Goal: Transaction & Acquisition: Purchase product/service

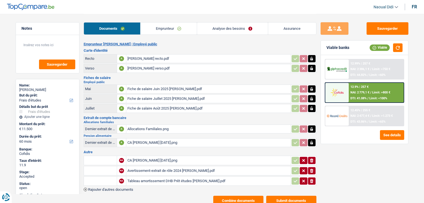
select select "study"
select select "60"
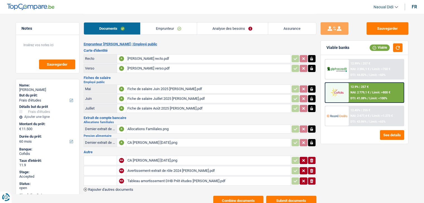
select select "study"
select select "false"
select select "60"
click at [224, 29] on link "Analyse des besoins" at bounding box center [232, 29] width 71 height 12
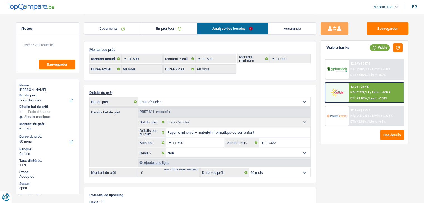
click at [364, 94] on span "NAI: 2 779,1 €" at bounding box center [359, 93] width 19 height 4
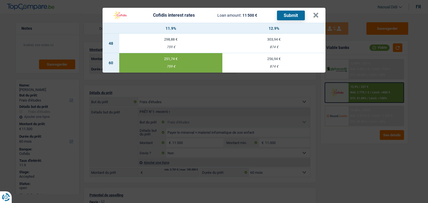
click at [87, 18] on div "Cofidis interest rates Loan amount: 11 500 € Submit × 11.9% 12.9% 48 298,88 € 7…" at bounding box center [214, 101] width 428 height 203
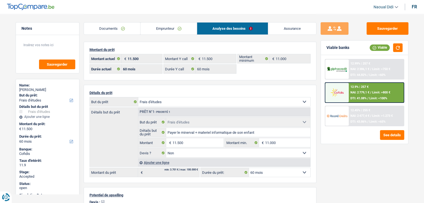
click at [356, 93] on span "NAI: 2 779,1 €" at bounding box center [359, 93] width 19 height 4
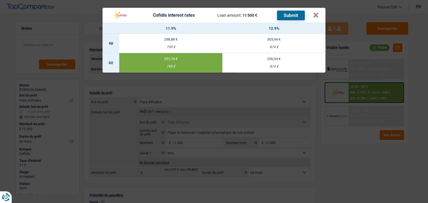
click at [319, 19] on header "Cofidis interest rates Loan amount: 11 500 € Submit ×" at bounding box center [213, 15] width 223 height 15
click at [316, 16] on button "×" at bounding box center [316, 16] width 6 height 6
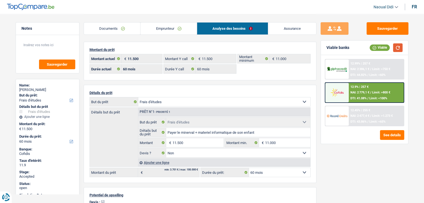
click at [399, 47] on button "button" at bounding box center [397, 47] width 9 height 9
click at [394, 137] on button "See details" at bounding box center [392, 135] width 24 height 10
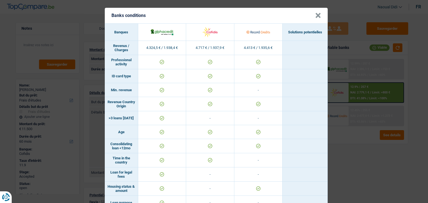
click at [316, 13] on button "×" at bounding box center [318, 16] width 6 height 6
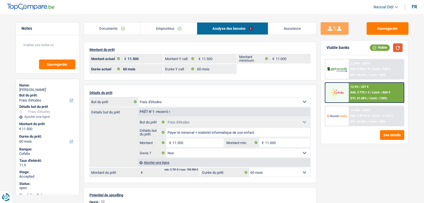
click at [397, 46] on button "button" at bounding box center [397, 47] width 9 height 9
click at [370, 64] on div "12.99% | 257 €" at bounding box center [360, 64] width 20 height 4
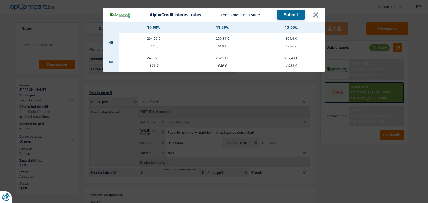
click at [359, 116] on div "AlphaCredit interest rates Loan amount: 11 500 € Submit × 10.99% 11.99% 12.99% …" at bounding box center [214, 101] width 428 height 203
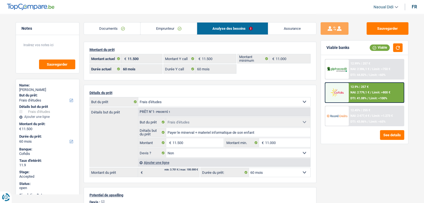
click at [355, 112] on div "12.45% | 255 € NAI: 2 477,4 € / Limit: >1.273 € DTI: 43.86% / Limit: <65%" at bounding box center [375, 115] width 55 height 19
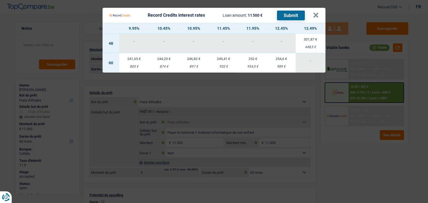
click at [358, 164] on Credits "Record Credits interest rates Loan amount: 11 500 € Submit × 9.95% 10.45% 10.95…" at bounding box center [214, 101] width 428 height 203
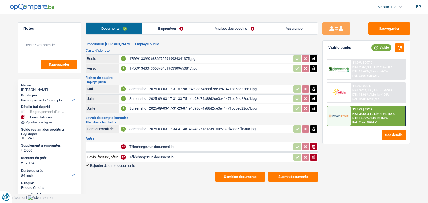
select select "refinancing"
select select "study"
select select "84"
click at [257, 173] on button "Combine documents" at bounding box center [240, 177] width 50 height 10
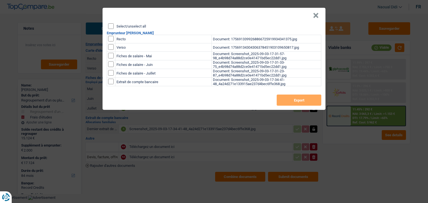
click at [110, 27] on input "Select/unselect all" at bounding box center [111, 26] width 6 height 6
checkbox input "true"
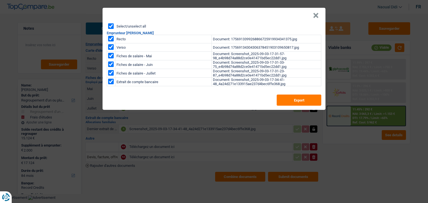
checkbox input "true"
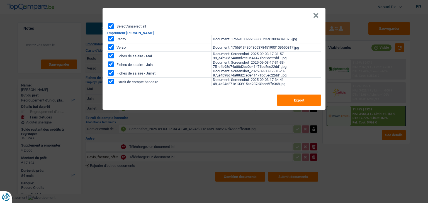
checkbox input "true"
click at [287, 100] on button "Export" at bounding box center [299, 100] width 45 height 11
click at [316, 16] on button "×" at bounding box center [316, 16] width 6 height 6
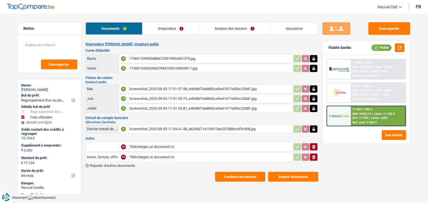
click at [236, 29] on link "Analyse des besoins" at bounding box center [234, 29] width 71 height 12
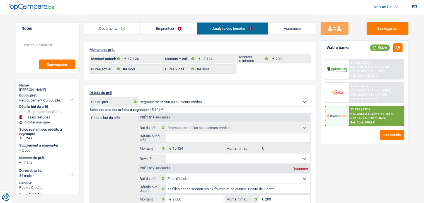
click at [363, 118] on span "DTI: 17.79%" at bounding box center [358, 118] width 16 height 4
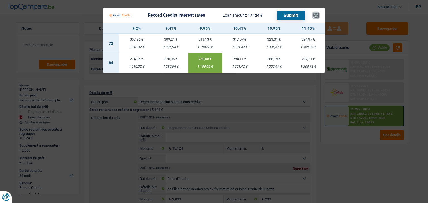
click at [316, 16] on button "×" at bounding box center [316, 16] width 6 height 6
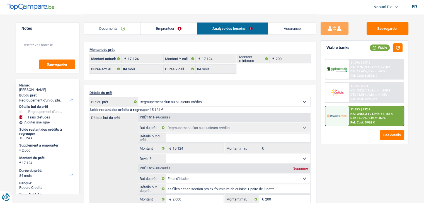
click at [113, 28] on link "Documents" at bounding box center [112, 29] width 57 height 12
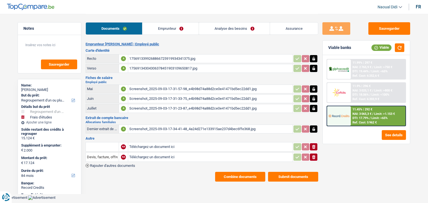
click at [160, 60] on div "1756913399268866725919934341375.jpg" at bounding box center [210, 59] width 162 height 8
click at [146, 67] on div "17569134304306378451903109650817.jpg" at bounding box center [210, 68] width 162 height 8
click at [154, 87] on div "Screenshot_2025-09-03-17-31-57-98_e4b98d74a88d2ce0e41471bd5ec22dd1.jpg" at bounding box center [210, 89] width 162 height 8
click at [163, 28] on link "Emprunteur" at bounding box center [170, 29] width 56 height 12
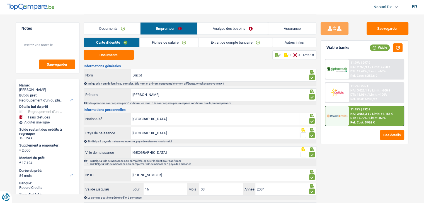
click at [168, 42] on link "Fiches de salaire" at bounding box center [169, 42] width 58 height 9
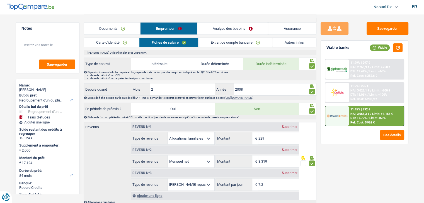
scroll to position [152, 0]
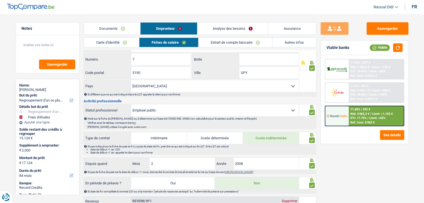
click at [293, 41] on link "Autres infos" at bounding box center [294, 42] width 44 height 9
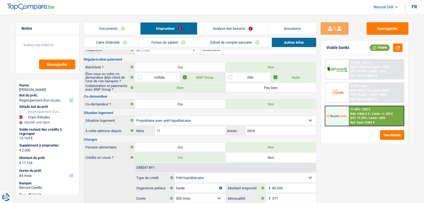
scroll to position [13, 0]
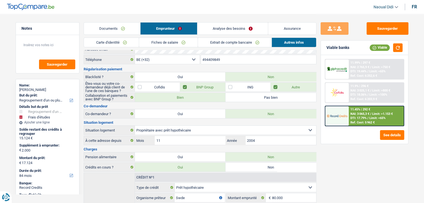
click at [221, 26] on link "Analyse des besoins" at bounding box center [232, 29] width 71 height 12
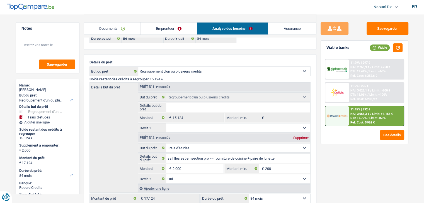
scroll to position [40, 0]
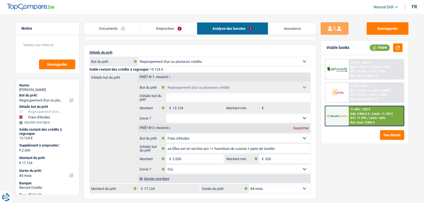
click at [157, 32] on link "Emprunteur" at bounding box center [168, 29] width 56 height 12
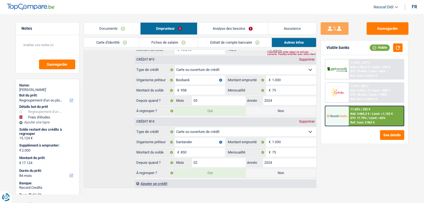
scroll to position [262, 0]
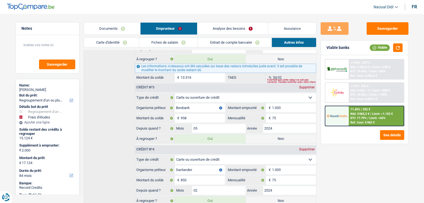
click at [179, 41] on link "Fiches de salaire" at bounding box center [168, 42] width 58 height 9
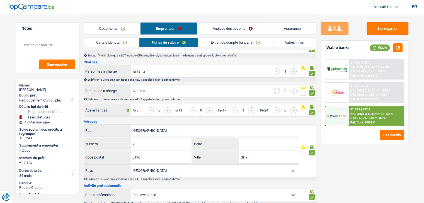
scroll to position [0, 0]
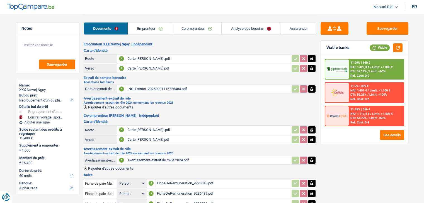
select select "refinancing"
select select "hobbies"
select select "60"
select select "alphacredit"
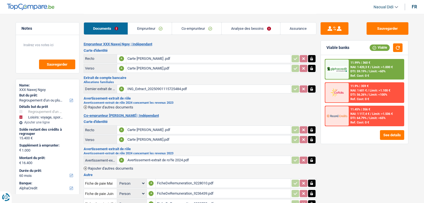
select select "60"
select select "refinancing"
select select "hobbies"
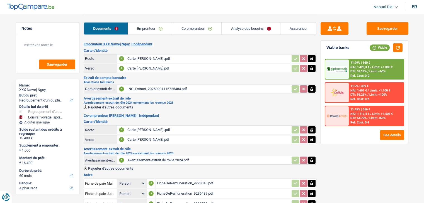
select select "yes"
select select "60"
click at [242, 29] on link "Analyse des besoins" at bounding box center [250, 29] width 58 height 12
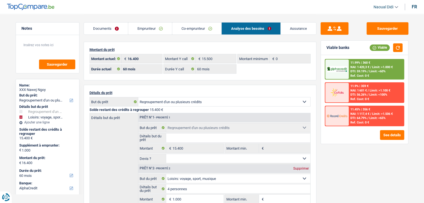
click at [389, 139] on div "11.99% | 360 € NAI: 1 420,3 € / Limit: >1.000 € DTI: 59.19% / Limit: <60% Ref. …" at bounding box center [364, 99] width 87 height 89
click at [389, 138] on button "See details" at bounding box center [392, 135] width 24 height 10
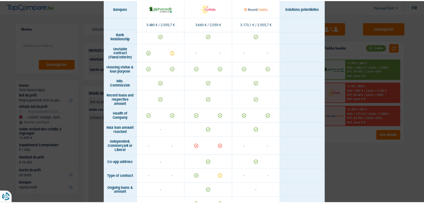
scroll to position [361, 0]
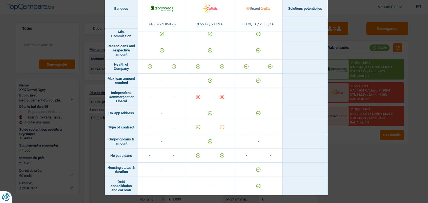
click at [361, 155] on div "Banks conditions × Banques Solutions potentielles Revenus / Charges 3.480 € / 2…" at bounding box center [214, 101] width 428 height 203
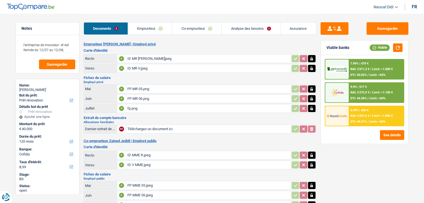
select select "renovation"
select select "120"
select select "cofidis"
select select "120"
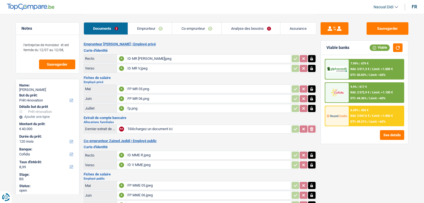
select select "120"
select select "renovation"
select select "yes"
select select "120"
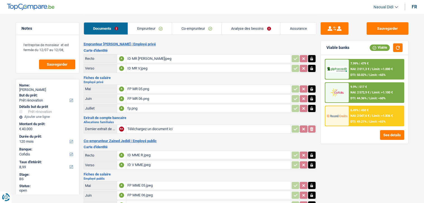
click at [241, 29] on link "Analyse des besoins" at bounding box center [250, 29] width 58 height 12
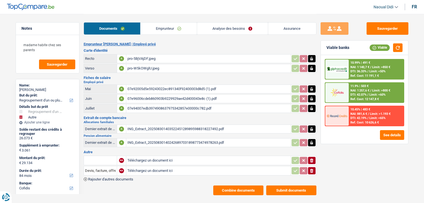
select select "refinancing"
select select "other"
select select "84"
select select "cofidis"
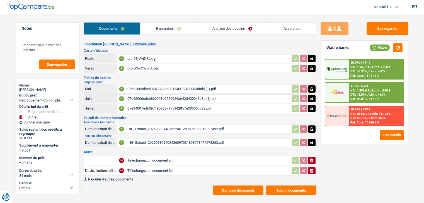
select select "84"
select select "48"
select select "refinancing"
select select "yes"
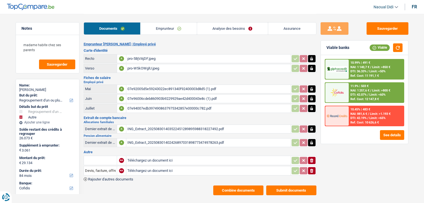
select select "other"
select select "false"
select select "84"
click at [226, 30] on link "Analyse des besoins" at bounding box center [232, 29] width 71 height 12
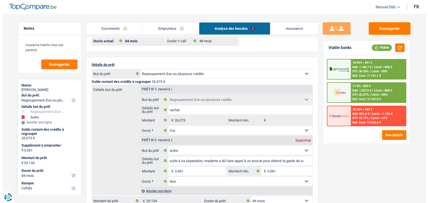
scroll to position [28, 0]
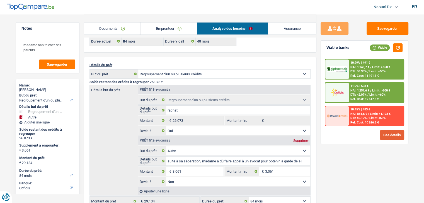
click at [388, 133] on button "See details" at bounding box center [392, 135] width 24 height 10
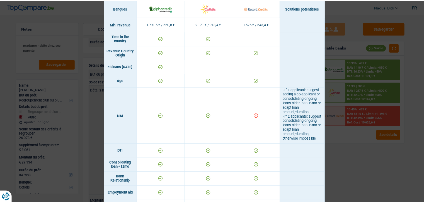
scroll to position [111, 0]
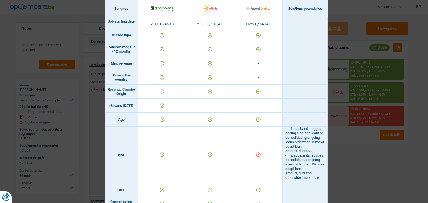
click at [360, 153] on div "Banks conditions × Banques Solutions potentielles Revenus / Charges 1.791,5 € /…" at bounding box center [214, 101] width 428 height 203
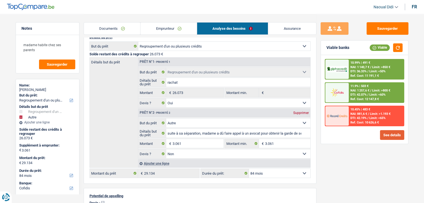
scroll to position [84, 0]
click at [168, 32] on link "Emprunteur" at bounding box center [168, 29] width 56 height 12
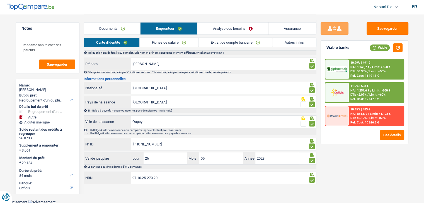
click at [179, 41] on link "Fiches de salaire" at bounding box center [169, 42] width 58 height 9
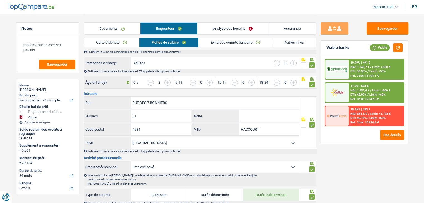
scroll to position [87, 0]
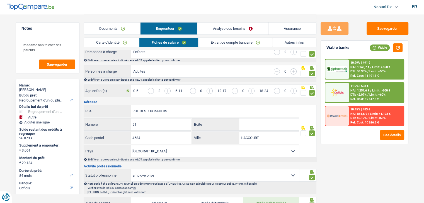
click at [225, 30] on link "Analyse des besoins" at bounding box center [232, 29] width 70 height 12
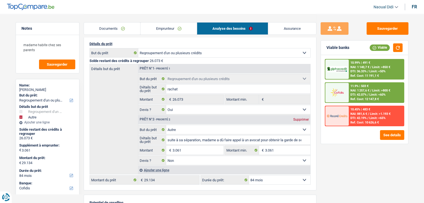
scroll to position [59, 0]
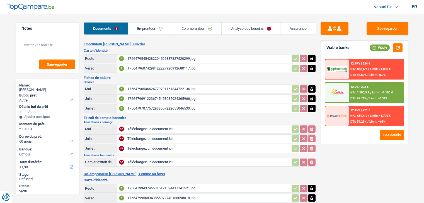
select select "other"
select select "60"
select select "cofidis"
select select "60"
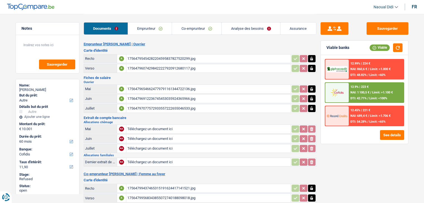
select select "60"
select select "other"
select select "yes"
select select "60"
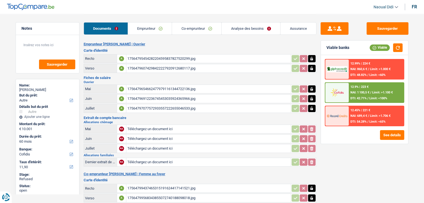
click at [188, 27] on link "Co-emprunteur" at bounding box center [196, 29] width 49 height 12
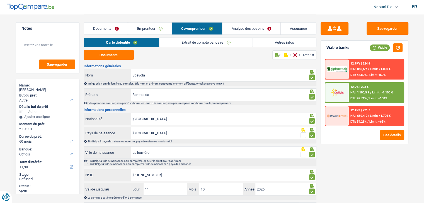
click at [237, 28] on link "Analyse des besoins" at bounding box center [251, 29] width 58 height 12
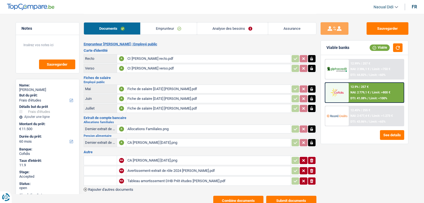
select select "study"
select select "60"
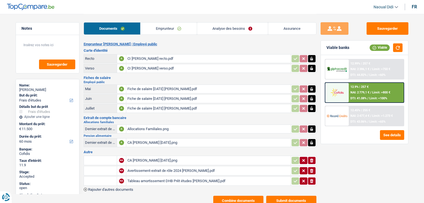
select select "study"
select select "false"
select select "60"
click at [225, 30] on link "Analyse des besoins" at bounding box center [232, 29] width 71 height 12
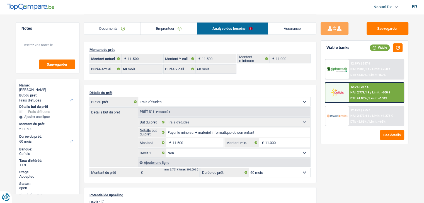
click at [105, 25] on link "Documents" at bounding box center [112, 29] width 57 height 12
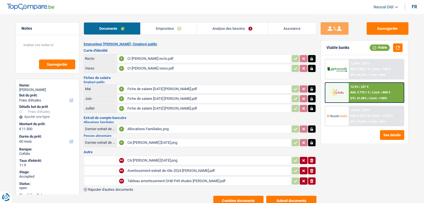
click at [148, 58] on div "CI [PERSON_NAME] recto.pdf" at bounding box center [208, 59] width 162 height 8
click at [169, 28] on link "Emprunteur" at bounding box center [168, 29] width 56 height 12
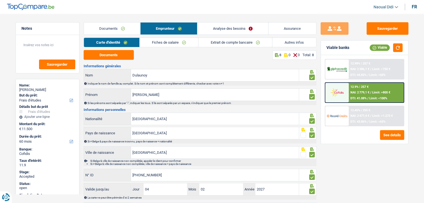
click at [173, 41] on link "Fiches de salaire" at bounding box center [169, 42] width 58 height 9
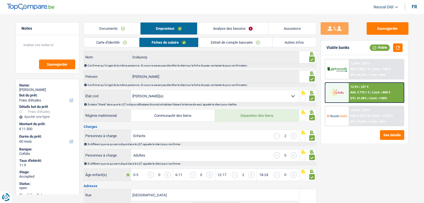
scroll to position [28, 0]
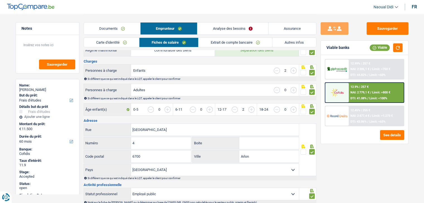
click at [121, 25] on link "Documents" at bounding box center [112, 29] width 56 height 12
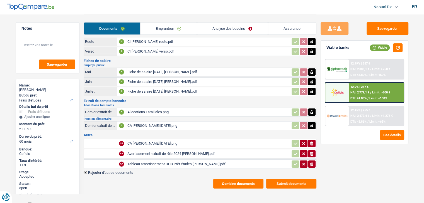
click at [176, 27] on link "Emprunteur" at bounding box center [168, 29] width 56 height 12
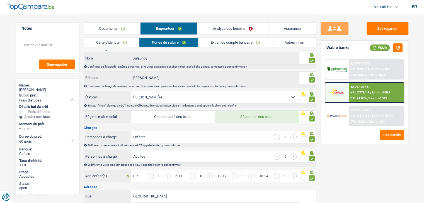
click at [287, 41] on link "Autres infos" at bounding box center [294, 42] width 44 height 9
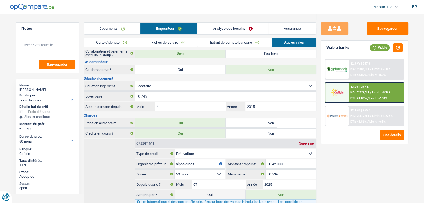
scroll to position [0, 0]
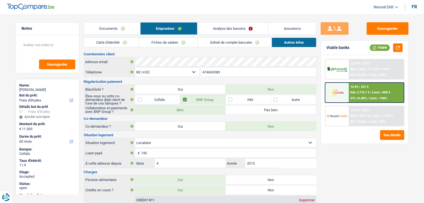
click at [235, 28] on link "Analyse des besoins" at bounding box center [232, 29] width 70 height 12
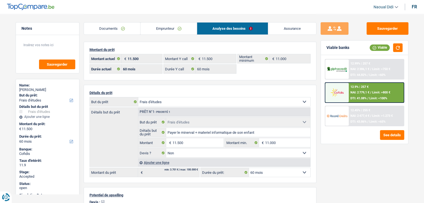
click at [362, 92] on span "NAI: 2 779,1 €" at bounding box center [359, 93] width 19 height 4
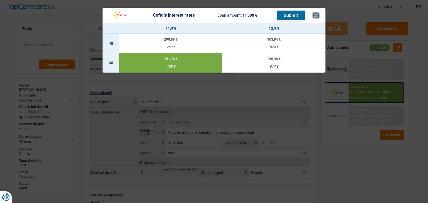
click at [318, 15] on button "×" at bounding box center [316, 16] width 6 height 6
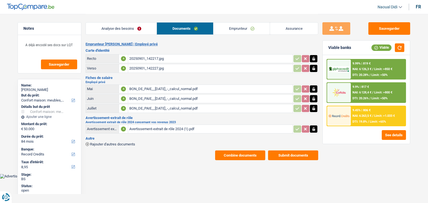
select select "household"
select select "84"
select select "record credits"
select select "84"
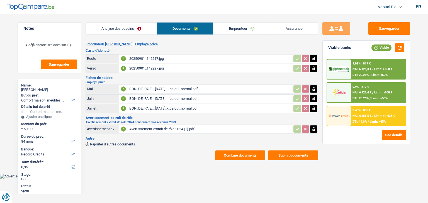
select select "120"
select select "household"
select select "false"
select select "84"
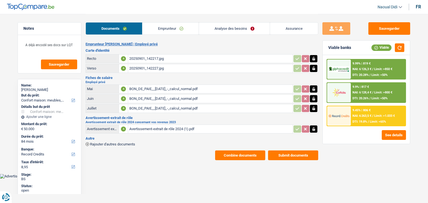
click at [227, 27] on link "Analyse des besoins" at bounding box center [234, 29] width 71 height 12
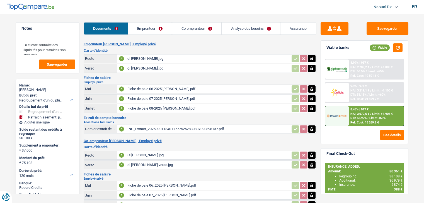
select select "refinancing"
select select "houseOrGarden"
select select "120"
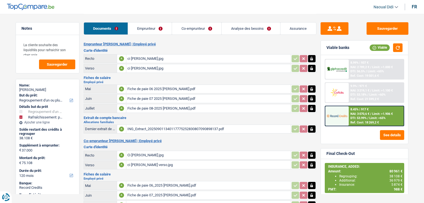
select select "120"
select select "refinancing"
select select "yes"
select select "houseOrGarden"
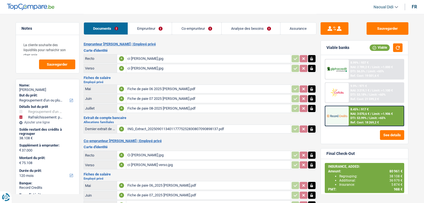
select select "yes"
select select "120"
click at [190, 28] on link "Co-emprunteur" at bounding box center [196, 29] width 49 height 12
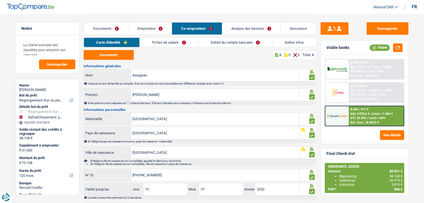
click at [253, 30] on link "Analyse des besoins" at bounding box center [251, 29] width 58 height 12
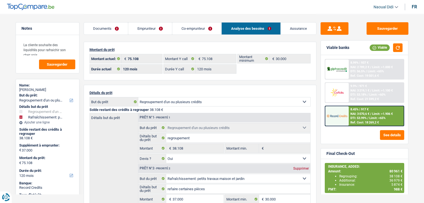
click at [113, 28] on link "Documents" at bounding box center [106, 29] width 44 height 12
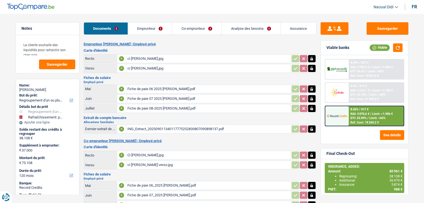
click at [152, 58] on div "ci Jessica recto.jpg" at bounding box center [208, 59] width 162 height 8
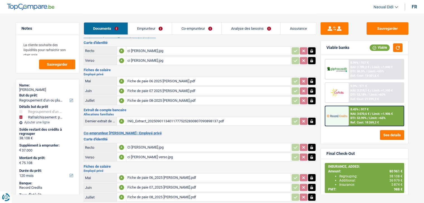
scroll to position [5, 0]
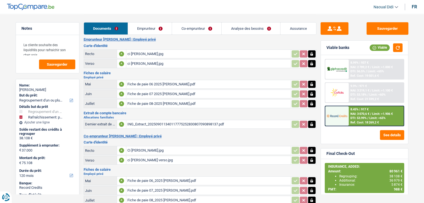
click at [145, 27] on link "Emprunteur" at bounding box center [150, 29] width 44 height 12
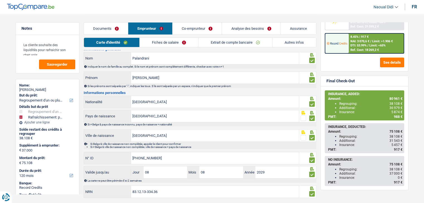
scroll to position [0, 0]
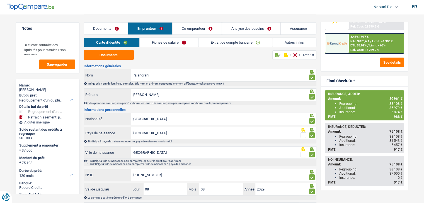
click at [196, 29] on link "Co-emprunteur" at bounding box center [196, 29] width 49 height 12
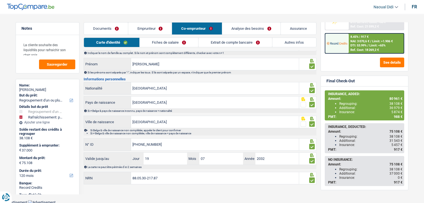
scroll to position [31, 0]
click at [245, 30] on link "Analyse des besoins" at bounding box center [251, 29] width 58 height 12
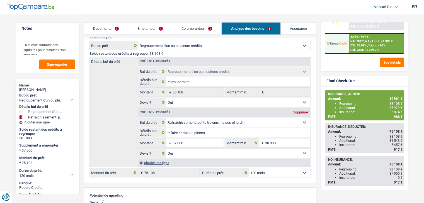
scroll to position [0, 0]
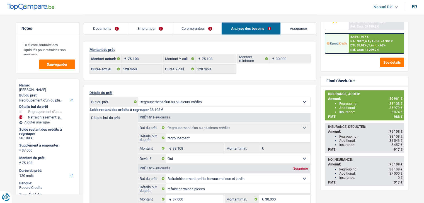
click at [108, 28] on link "Documents" at bounding box center [106, 29] width 44 height 12
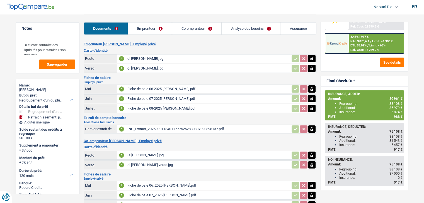
click at [147, 28] on link "Emprunteur" at bounding box center [150, 29] width 44 height 12
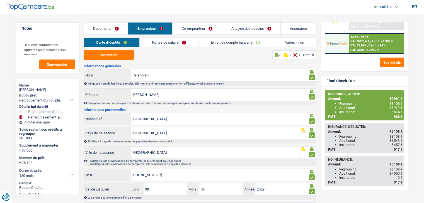
click at [176, 43] on link "Fiches de salaire" at bounding box center [169, 42] width 58 height 9
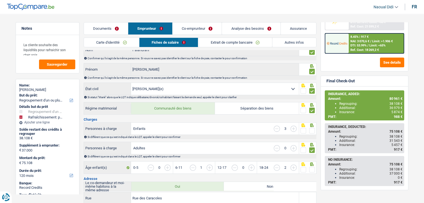
scroll to position [56, 0]
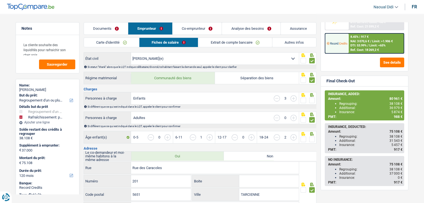
click at [312, 99] on span at bounding box center [312, 101] width 6 height 6
click at [0, 0] on input "radio" at bounding box center [0, 0] width 0 height 0
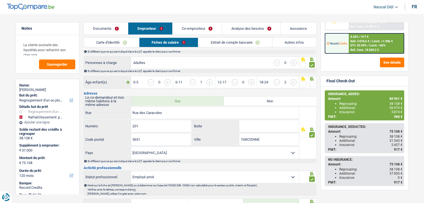
scroll to position [111, 0]
click at [311, 84] on span at bounding box center [312, 84] width 6 height 6
click at [0, 0] on input "radio" at bounding box center [0, 0] width 0 height 0
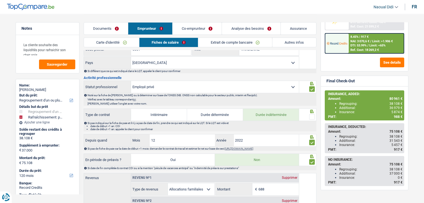
scroll to position [223, 0]
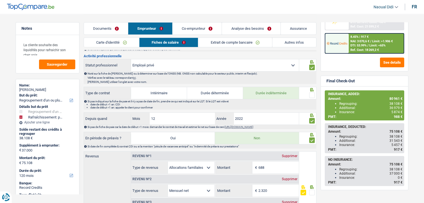
click at [311, 93] on span at bounding box center [312, 95] width 6 height 6
click at [0, 0] on input "radio" at bounding box center [0, 0] width 0 height 0
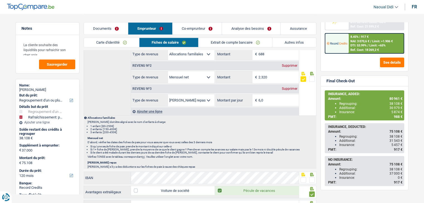
scroll to position [418, 0]
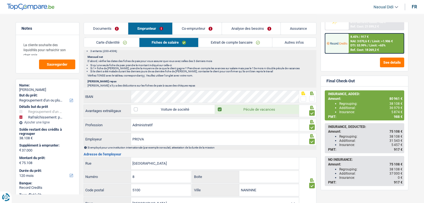
click at [311, 97] on span at bounding box center [312, 99] width 6 height 6
click at [0, 0] on input "radio" at bounding box center [0, 0] width 0 height 0
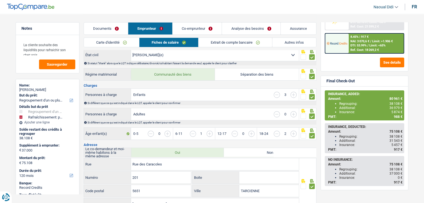
scroll to position [24, 0]
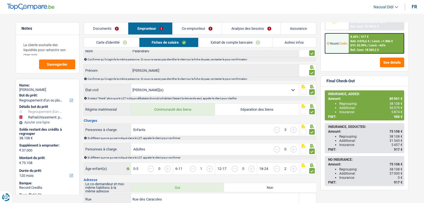
click at [109, 25] on link "Documents" at bounding box center [106, 29] width 44 height 12
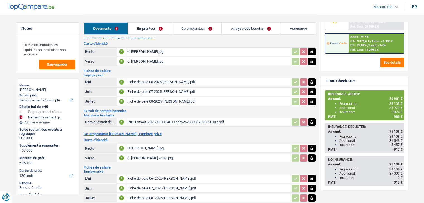
scroll to position [5, 0]
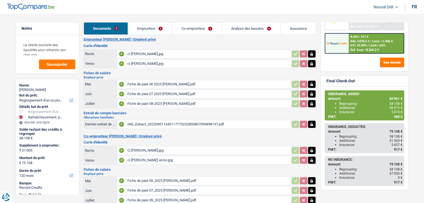
click at [149, 27] on link "Emprunteur" at bounding box center [150, 29] width 44 height 12
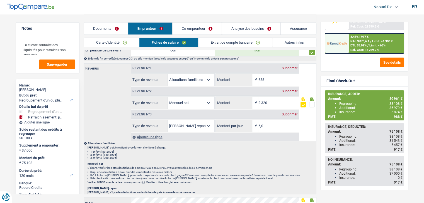
scroll to position [362, 0]
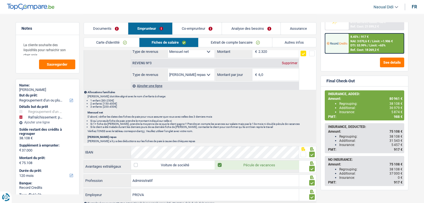
click at [314, 53] on span at bounding box center [312, 54] width 6 height 6
click at [0, 0] on input "radio" at bounding box center [0, 0] width 0 height 0
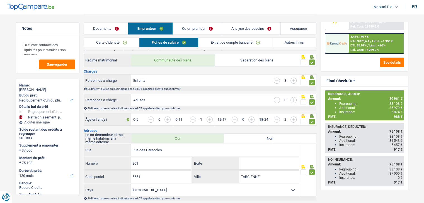
scroll to position [0, 0]
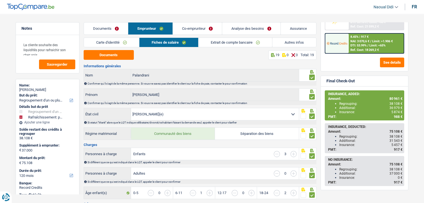
click at [197, 30] on link "Co-emprunteur" at bounding box center [197, 29] width 49 height 12
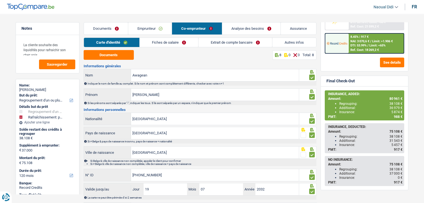
click at [197, 30] on link "Co-emprunteur" at bounding box center [197, 29] width 50 height 12
click at [233, 40] on link "Extrait de compte bancaire" at bounding box center [235, 42] width 74 height 9
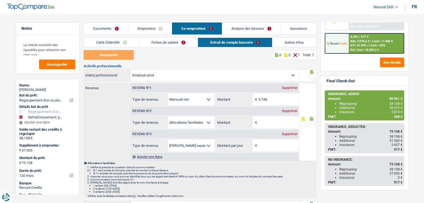
click at [310, 75] on span at bounding box center [312, 78] width 6 height 6
click at [0, 0] on input "radio" at bounding box center [0, 0] width 0 height 0
click at [311, 122] on span at bounding box center [312, 125] width 6 height 6
click at [0, 0] on input "radio" at bounding box center [0, 0] width 0 height 0
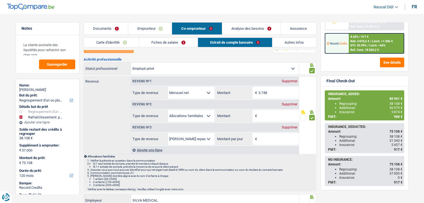
scroll to position [84, 0]
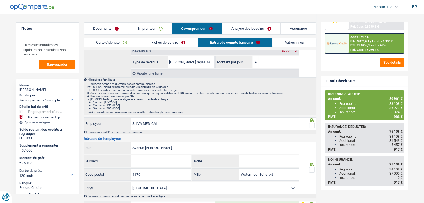
click at [313, 124] on span at bounding box center [312, 126] width 6 height 6
click at [0, 0] on input "radio" at bounding box center [0, 0] width 0 height 0
drag, startPoint x: 312, startPoint y: 167, endPoint x: 313, endPoint y: 163, distance: 4.5
click at [312, 167] on span at bounding box center [312, 170] width 6 height 6
click at [0, 0] on input "radio" at bounding box center [0, 0] width 0 height 0
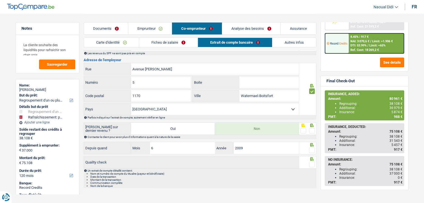
scroll to position [167, 0]
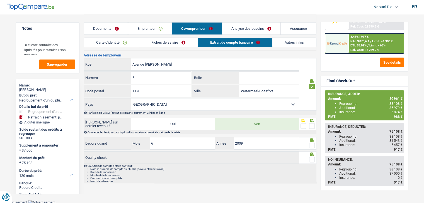
click at [309, 124] on span at bounding box center [312, 126] width 6 height 6
click at [0, 0] on input "radio" at bounding box center [0, 0] width 0 height 0
click at [311, 144] on span at bounding box center [312, 146] width 6 height 6
click at [0, 0] on input "radio" at bounding box center [0, 0] width 0 height 0
click at [311, 157] on span at bounding box center [312, 160] width 6 height 6
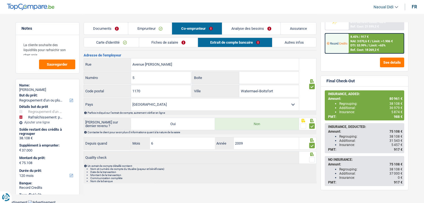
click at [0, 0] on input "radio" at bounding box center [0, 0] width 0 height 0
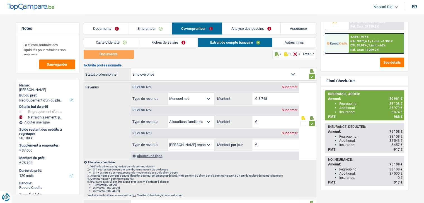
scroll to position [0, 0]
click at [241, 28] on link "Analyse des besoins" at bounding box center [251, 29] width 58 height 12
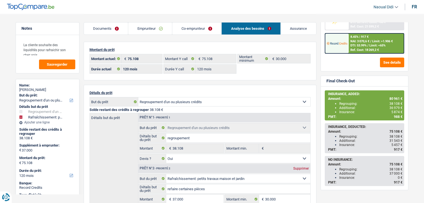
click at [183, 29] on link "Co-emprunteur" at bounding box center [196, 29] width 49 height 12
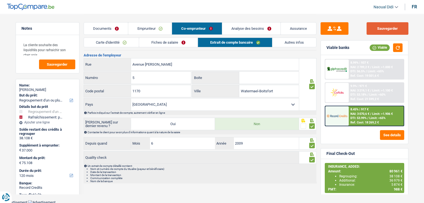
click at [386, 28] on button "Sauvegarder" at bounding box center [387, 28] width 42 height 13
click at [175, 41] on link "Fiches de salaire" at bounding box center [168, 42] width 58 height 9
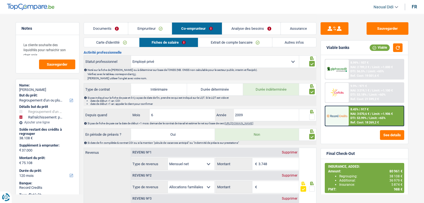
click at [310, 117] on span at bounding box center [312, 117] width 6 height 6
click at [0, 0] on input "radio" at bounding box center [0, 0] width 0 height 0
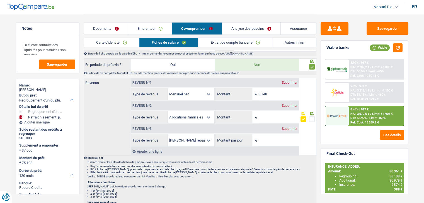
scroll to position [251, 0]
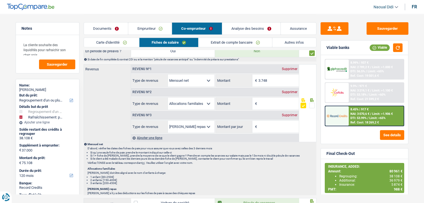
click at [311, 104] on span at bounding box center [312, 106] width 6 height 6
click at [0, 0] on input "radio" at bounding box center [0, 0] width 0 height 0
click at [285, 114] on div "Supprimer" at bounding box center [289, 115] width 18 height 3
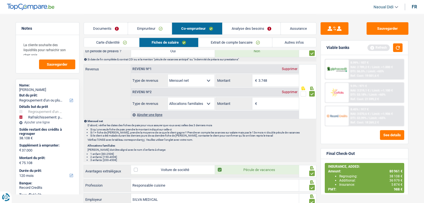
click at [285, 91] on div "Supprimer" at bounding box center [289, 92] width 18 height 3
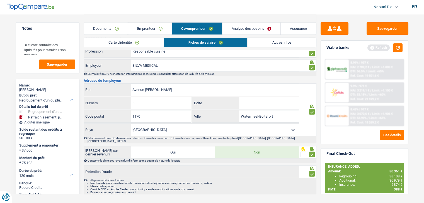
scroll to position [348, 0]
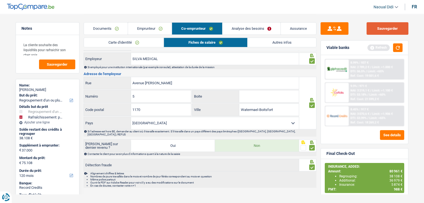
click at [385, 30] on button "Sauvegarder" at bounding box center [387, 28] width 42 height 13
click at [104, 28] on link "Documents" at bounding box center [106, 29] width 44 height 12
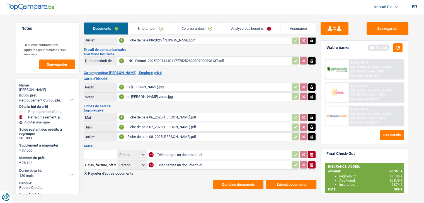
click at [240, 181] on button "Combine documents" at bounding box center [238, 185] width 50 height 10
click at [233, 182] on button "Combine documents" at bounding box center [238, 185] width 50 height 10
click at [236, 180] on button "Combine documents" at bounding box center [238, 185] width 50 height 10
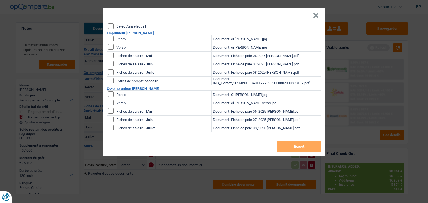
click at [110, 27] on input "Select/unselect all" at bounding box center [111, 26] width 6 height 6
checkbox input "true"
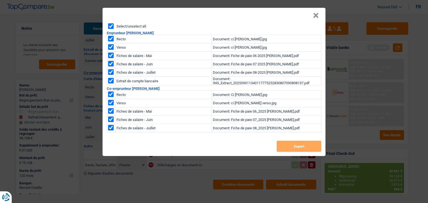
checkbox input "true"
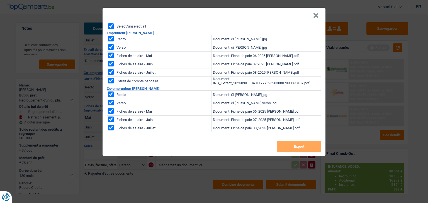
checkbox input "true"
click at [297, 144] on button "Export" at bounding box center [299, 146] width 45 height 11
click at [261, 8] on header "×" at bounding box center [213, 16] width 223 height 16
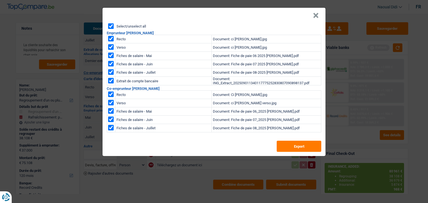
click at [316, 15] on button "×" at bounding box center [316, 16] width 6 height 6
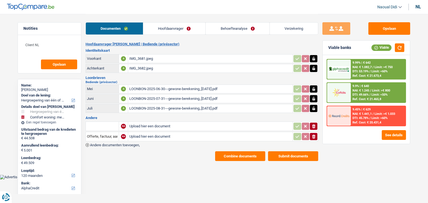
select select "refinancing"
select select "household"
select select "120"
select select "alphacredit"
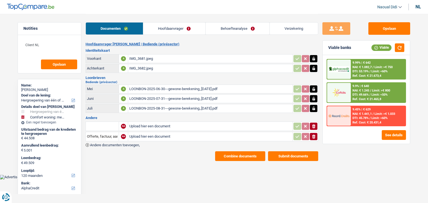
select select "120"
select select "144"
select select "refinancing"
select select "household"
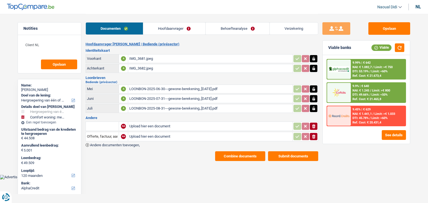
select select "false"
select select "120"
click at [229, 29] on link "Behoefteanalyse" at bounding box center [238, 29] width 64 height 12
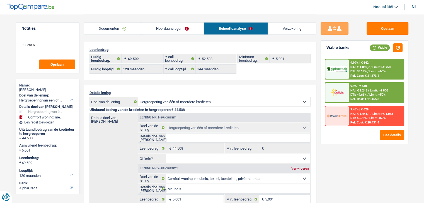
scroll to position [56, 0]
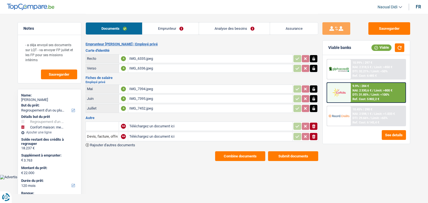
select select "refinancing"
select select "household"
select select "120"
click at [174, 27] on link "Emprunteur" at bounding box center [170, 29] width 56 height 12
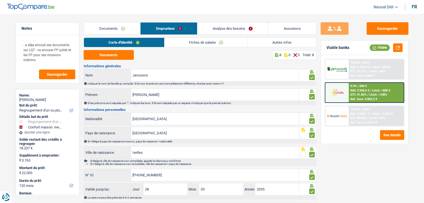
click at [117, 23] on link "Documents" at bounding box center [112, 29] width 57 height 12
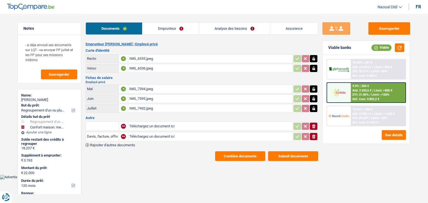
click at [140, 56] on div "IMG_6335.jpeg" at bounding box center [210, 59] width 162 height 8
click at [136, 68] on div "IMG_6336.jpeg" at bounding box center [210, 68] width 162 height 8
click at [162, 29] on link "Emprunteur" at bounding box center [170, 29] width 56 height 12
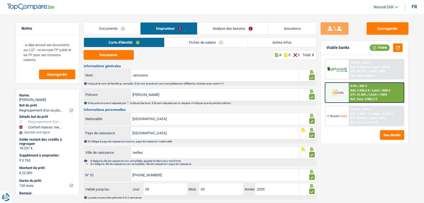
click at [197, 42] on link "Fiches de salaire" at bounding box center [205, 42] width 83 height 9
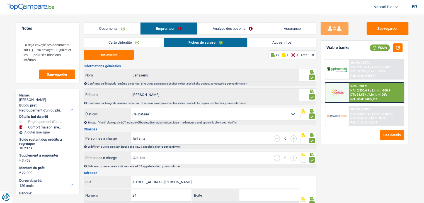
click at [273, 42] on link "Autres infos" at bounding box center [281, 42] width 68 height 9
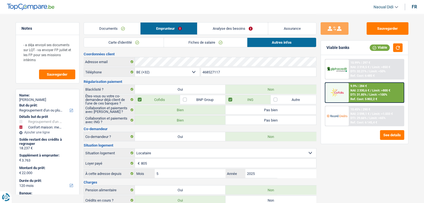
click at [372, 91] on span "Limit: >800 €" at bounding box center [381, 91] width 18 height 4
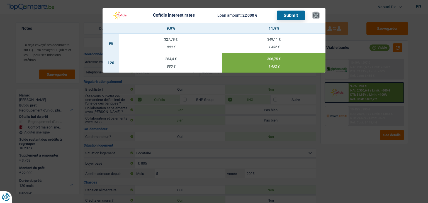
click at [317, 17] on button "×" at bounding box center [316, 16] width 6 height 6
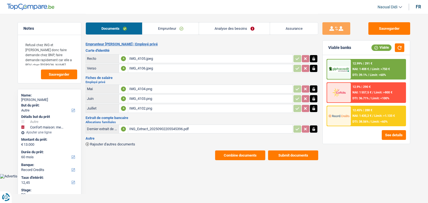
select select "other"
select select "household"
select select "60"
select select "record credits"
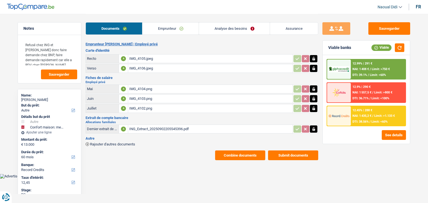
select select "60"
select select "other"
select select "household"
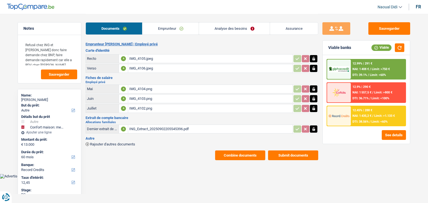
select select "false"
select select "60"
click at [218, 26] on link "Analyse des besoins" at bounding box center [234, 29] width 71 height 12
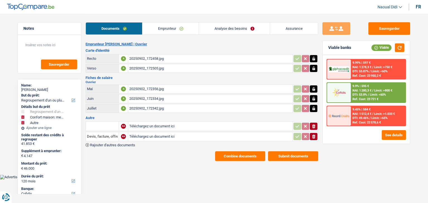
select select "refinancing"
select select "household"
select select "other"
select select "120"
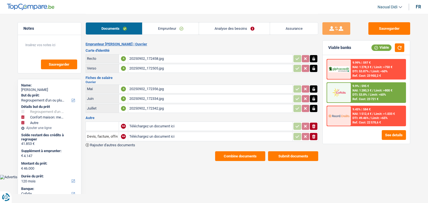
select select "cofidis"
select select "120"
select select "refinancing"
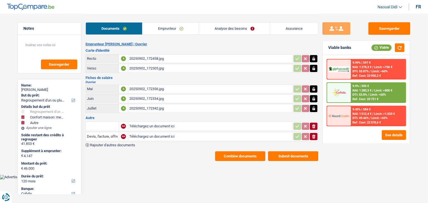
select select "household"
select select "yes"
select select "other"
select select "120"
click at [226, 29] on link "Analyse des besoins" at bounding box center [234, 29] width 71 height 12
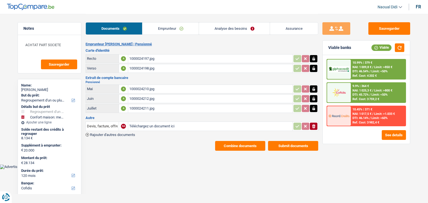
select select "refinancing"
select select "household"
select select "120"
select select "cofidis"
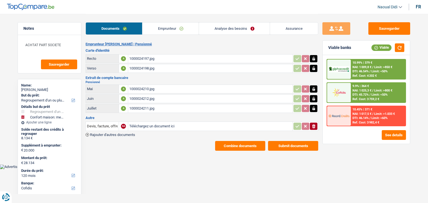
select select "120"
select select "refinancing"
select select "household"
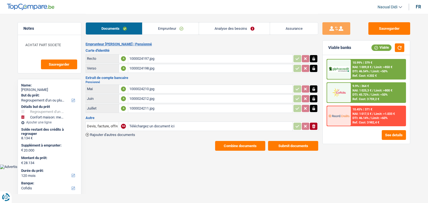
select select "120"
click at [209, 30] on link "Analyse des besoins" at bounding box center [234, 29] width 71 height 12
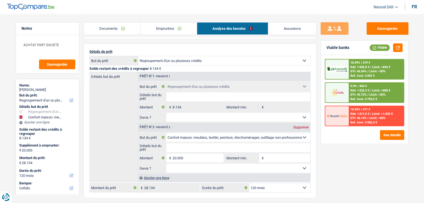
scroll to position [28, 0]
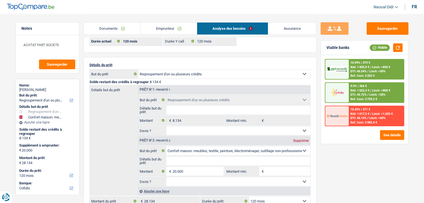
click at [357, 92] on div "9.9% | 364 € NAI: 1 025,3 € / Limit: >800 € DTI: 45.72% / Limit: <50% Ref. Cost…" at bounding box center [375, 92] width 55 height 19
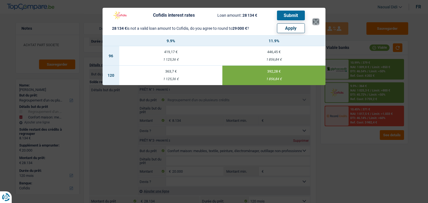
click at [317, 22] on button "×" at bounding box center [316, 22] width 6 height 6
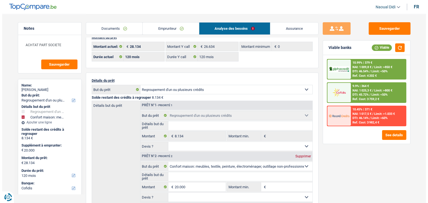
scroll to position [0, 0]
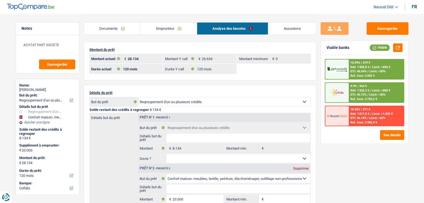
click at [362, 93] on span "DTI: 45.72%" at bounding box center [358, 95] width 16 height 4
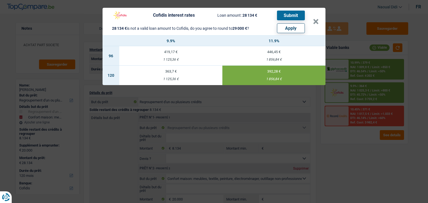
click at [181, 74] on td "363,7 € 1 125,36 €" at bounding box center [170, 75] width 103 height 19
type input "9,90"
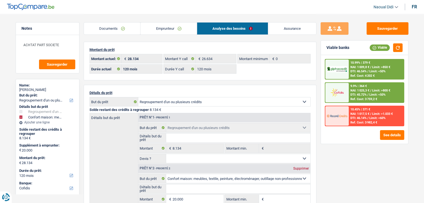
click at [358, 91] on span "NAI: 1 025,3 €" at bounding box center [359, 91] width 19 height 4
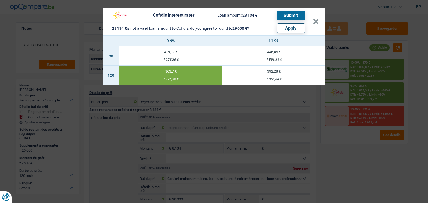
click at [294, 27] on button "Apply" at bounding box center [291, 28] width 28 height 10
type input "20.866"
type input "29.000"
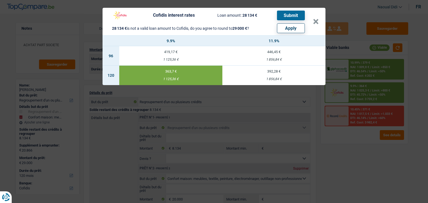
select select "other"
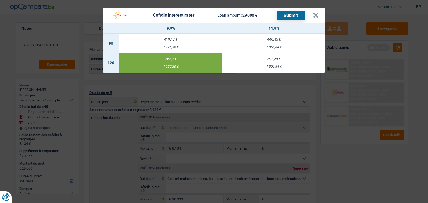
click at [290, 13] on button "Submit" at bounding box center [291, 16] width 28 height 10
click at [314, 15] on button "×" at bounding box center [316, 16] width 6 height 6
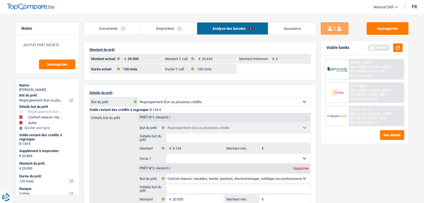
click at [118, 27] on link "Documents" at bounding box center [112, 29] width 57 height 12
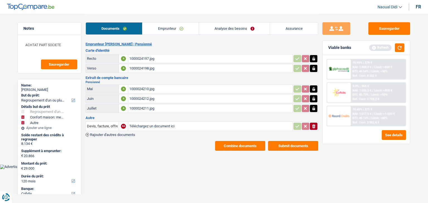
click at [292, 143] on button "Submit documents" at bounding box center [293, 146] width 50 height 10
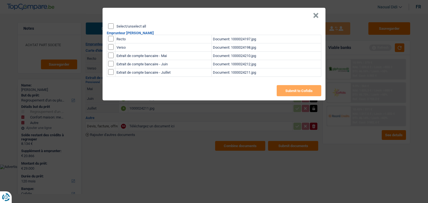
click at [110, 26] on input "Select/unselect all" at bounding box center [111, 26] width 6 height 6
checkbox input "true"
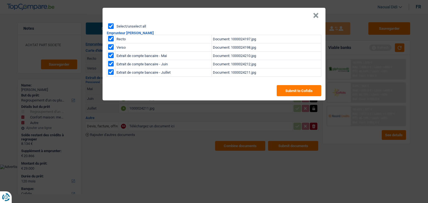
checkbox input "true"
click at [287, 91] on button "Submit to Cofidis" at bounding box center [299, 90] width 45 height 11
click at [313, 16] on button "×" at bounding box center [316, 16] width 6 height 6
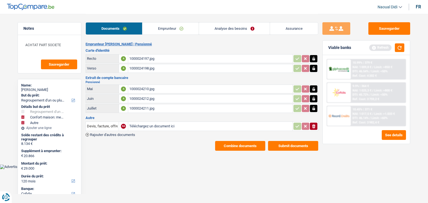
click at [245, 141] on button "Combine documents" at bounding box center [240, 146] width 50 height 10
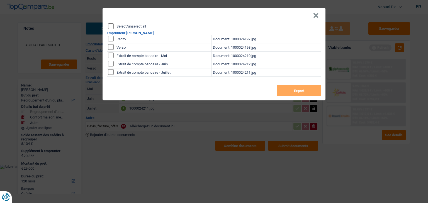
click at [111, 27] on input "Select/unselect all" at bounding box center [111, 26] width 6 height 6
checkbox input "true"
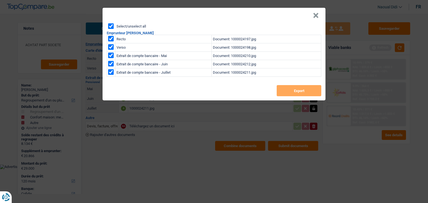
checkbox input "true"
click at [289, 92] on button "Export" at bounding box center [299, 90] width 45 height 11
click at [315, 17] on button "×" at bounding box center [316, 16] width 6 height 6
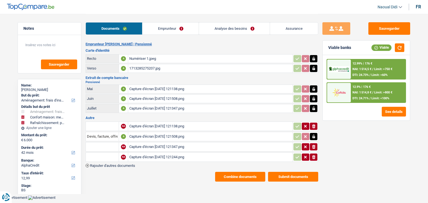
select select "movingOrInstallation"
select select "household"
select select "houseOrGarden"
select select "42"
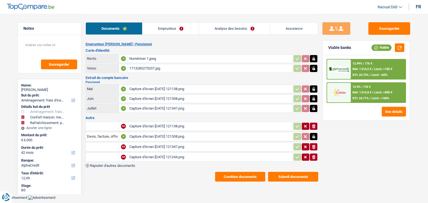
select select "alphacredit"
select select "42"
select select "48"
select select "movingOrInstallation"
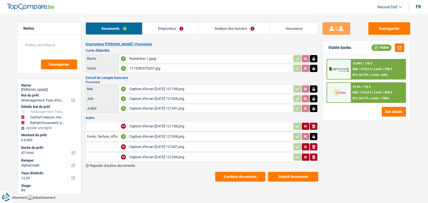
select select "household"
select select "yes"
select select "houseOrGarden"
select select "42"
click at [228, 32] on link "Analyse des besoins" at bounding box center [234, 29] width 71 height 12
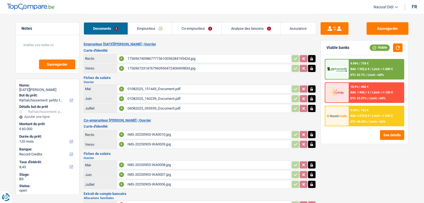
select select "houseOrGarden"
select select "120"
select select "record credits"
click at [188, 28] on link "Co-emprunteur" at bounding box center [196, 29] width 49 height 12
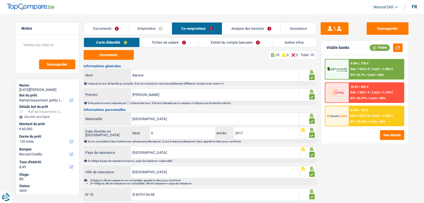
click at [174, 41] on link "Fiches de salaire" at bounding box center [169, 42] width 58 height 9
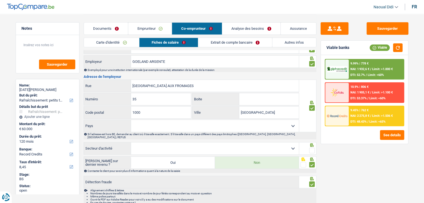
scroll to position [463, 0]
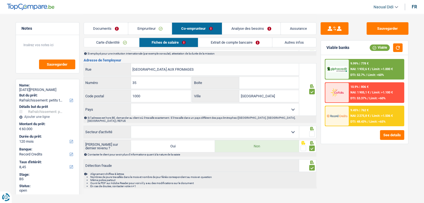
click at [311, 131] on span at bounding box center [312, 134] width 6 height 6
click at [0, 0] on input "radio" at bounding box center [0, 0] width 0 height 0
click at [292, 126] on select "Agriculture/Pêche Industrie Horeca Courier/Fitness/Taxi Construction Banques/As…" at bounding box center [215, 132] width 168 height 12
click at [131, 126] on select "Agriculture/Pêche Industrie Horeca Courier/Fitness/Taxi Construction Banques/As…" at bounding box center [215, 132] width 168 height 12
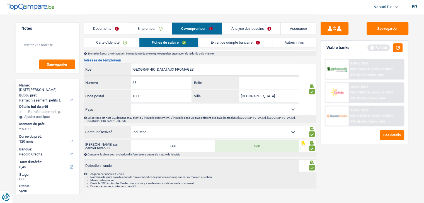
click at [291, 126] on select "Agriculture/Pêche Industrie Horeca Courier/Fitness/Taxi Construction Banques/As…" at bounding box center [215, 132] width 168 height 12
select select "bigCompanies"
click at [131, 126] on select "Agriculture/Pêche Industrie Horeca Courier/Fitness/Taxi Construction Banques/As…" at bounding box center [215, 132] width 168 height 12
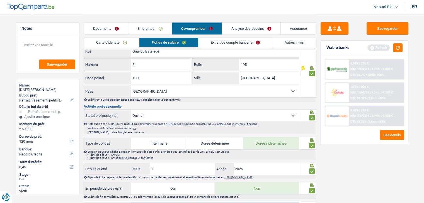
click at [240, 40] on link "Extrait de compte bancaire" at bounding box center [235, 42] width 74 height 9
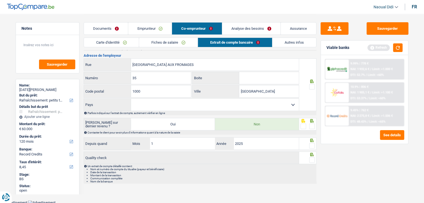
click at [312, 85] on span at bounding box center [312, 87] width 6 height 6
click at [0, 0] on input "radio" at bounding box center [0, 0] width 0 height 0
click at [312, 124] on span at bounding box center [312, 127] width 6 height 6
click at [0, 0] on input "radio" at bounding box center [0, 0] width 0 height 0
click at [312, 143] on span at bounding box center [312, 146] width 6 height 6
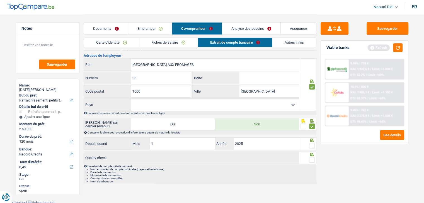
click at [0, 0] on input "radio" at bounding box center [0, 0] width 0 height 0
click at [314, 157] on span at bounding box center [312, 160] width 6 height 6
click at [0, 0] on input "radio" at bounding box center [0, 0] width 0 height 0
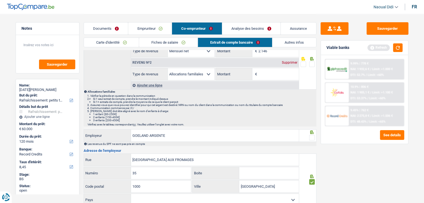
scroll to position [84, 0]
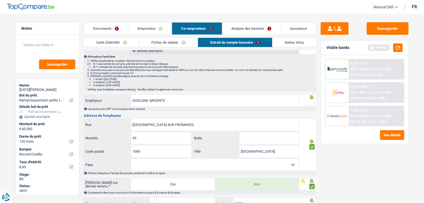
click at [312, 102] on span at bounding box center [312, 103] width 6 height 6
click at [0, 0] on input "radio" at bounding box center [0, 0] width 0 height 0
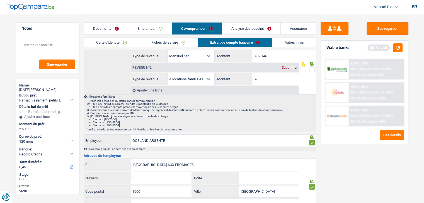
scroll to position [0, 0]
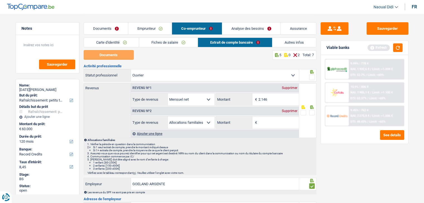
click at [311, 110] on span at bounding box center [312, 113] width 6 height 6
click at [0, 0] on input "radio" at bounding box center [0, 0] width 0 height 0
click at [312, 77] on span at bounding box center [312, 78] width 6 height 6
click at [0, 0] on input "radio" at bounding box center [0, 0] width 0 height 0
click at [292, 111] on div "Supprimer" at bounding box center [289, 110] width 18 height 3
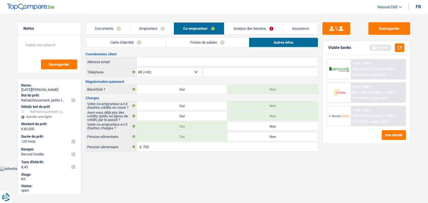
click at [223, 42] on link "Fiches de salaire" at bounding box center [207, 42] width 83 height 9
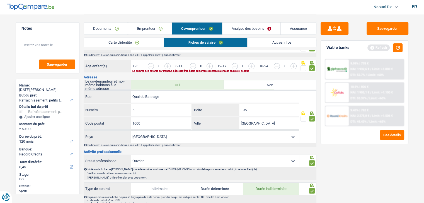
scroll to position [223, 0]
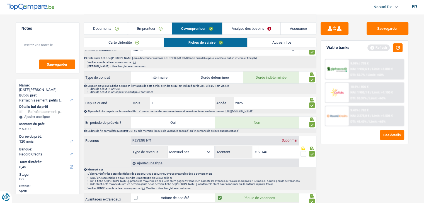
click at [99, 29] on link "Documents" at bounding box center [106, 29] width 44 height 12
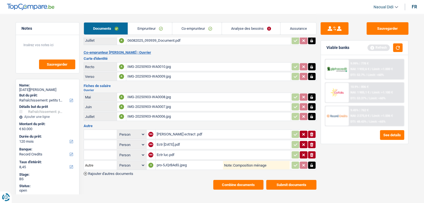
click at [240, 180] on button "Combine documents" at bounding box center [238, 185] width 50 height 10
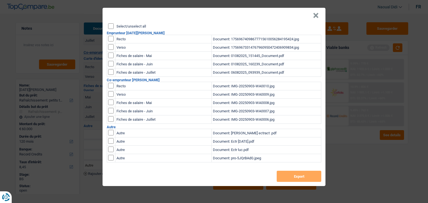
click at [109, 25] on input "Select/unselect all" at bounding box center [111, 26] width 6 height 6
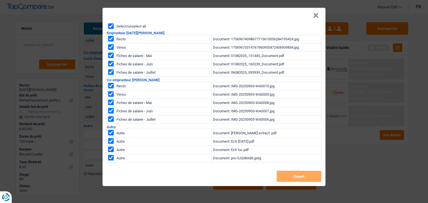
checkbox input "true"
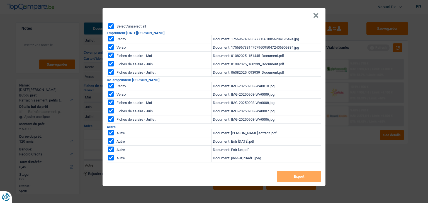
checkbox input "true"
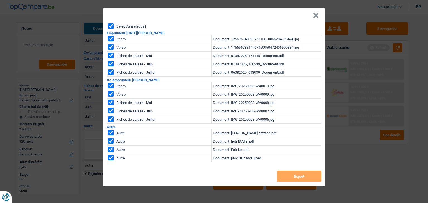
checkbox input "true"
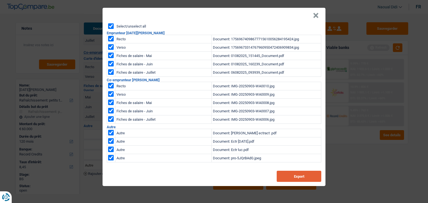
click at [312, 176] on button "Export" at bounding box center [299, 176] width 45 height 11
click at [314, 16] on button "×" at bounding box center [316, 16] width 6 height 6
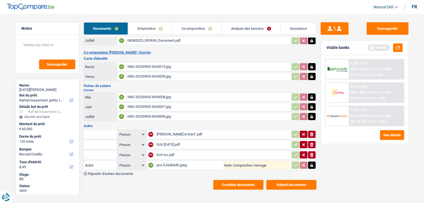
click at [174, 161] on div "pro-5JQrBAdG.jpeg" at bounding box center [190, 165] width 67 height 8
click at [163, 151] on div "Ectr luc.pdf" at bounding box center [223, 155] width 133 height 8
click at [247, 28] on link "Analyse des besoins" at bounding box center [251, 29] width 58 height 12
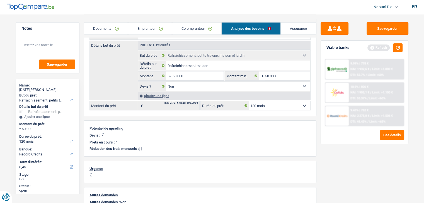
scroll to position [67, 0]
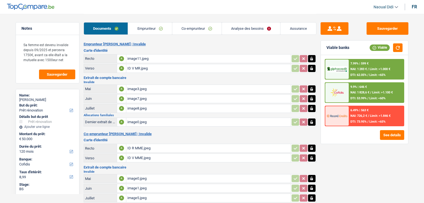
select select "renovation"
select select "120"
select select "cofidis"
select select "120"
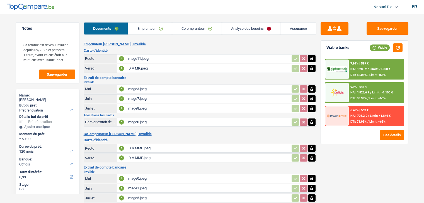
select select "144"
select select "renovation"
select select "yes"
select select "120"
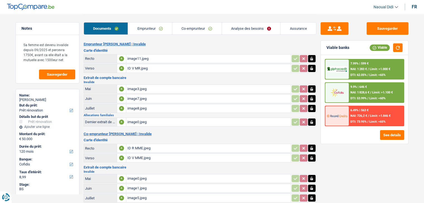
click at [235, 23] on link "Analyse des besoins" at bounding box center [251, 29] width 58 height 12
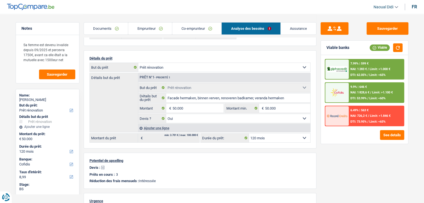
scroll to position [35, 0]
click at [110, 29] on link "Documents" at bounding box center [106, 29] width 44 height 12
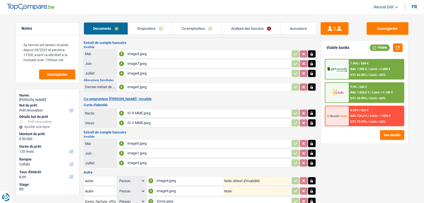
scroll to position [71, 0]
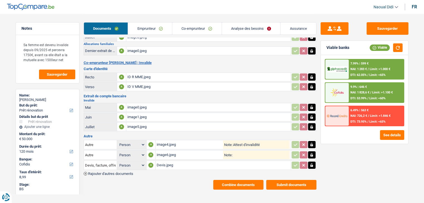
click at [164, 161] on div "Devis.jpeg" at bounding box center [223, 165] width 133 height 8
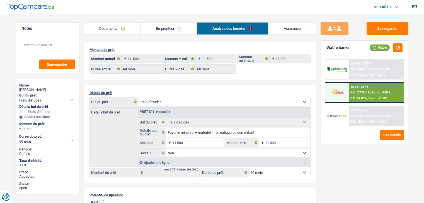
select select "study"
select select "60"
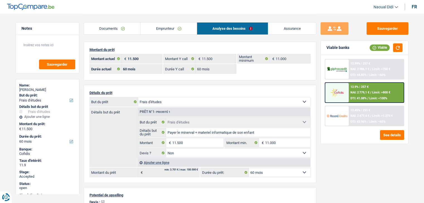
select select "study"
select select "false"
select select "60"
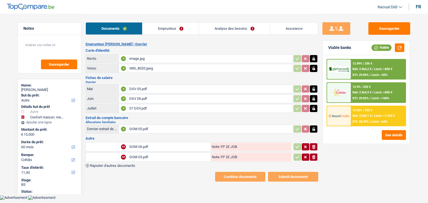
select select "other"
select select "household"
select select "60"
select select "cofidis"
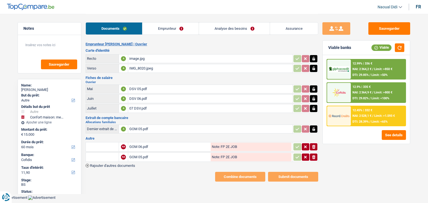
click at [114, 164] on span "Rajouter d'autres documents" at bounding box center [112, 166] width 45 height 4
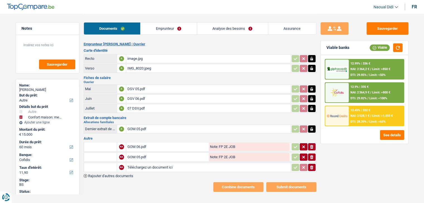
click at [107, 165] on input "text" at bounding box center [100, 167] width 31 height 9
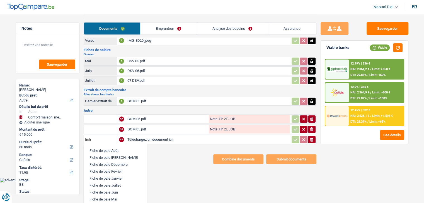
click at [113, 148] on li "Fiche de paie Août" at bounding box center [115, 150] width 57 height 7
type input "Fiche de paie Août"
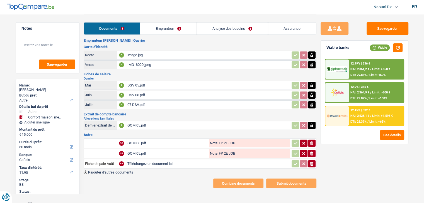
click at [145, 161] on input "Téléchargez un document ici" at bounding box center [208, 164] width 162 height 8
type input "C:\fakepath\6_5_4_3_2_1_merged.pdf"
click at [112, 160] on input "Fiche de paie Août" at bounding box center [100, 164] width 31 height 9
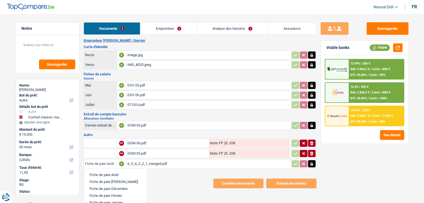
drag, startPoint x: 85, startPoint y: 160, endPoint x: 135, endPoint y: 163, distance: 49.7
click at [135, 163] on tr "Fiche de paie Août Fiche de paie Août Fiche de paie Avril Fiche de paie Décembr…" at bounding box center [200, 163] width 233 height 9
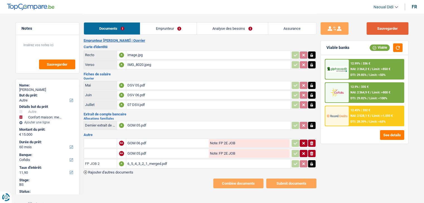
type input "FP JOB 2"
click at [394, 29] on button "Sauvegarder" at bounding box center [387, 28] width 42 height 13
click at [163, 29] on link "Emprunteur" at bounding box center [168, 29] width 56 height 12
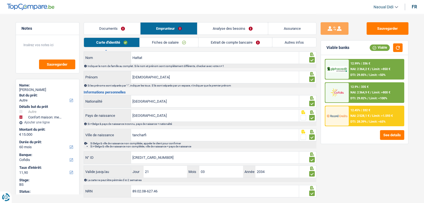
scroll to position [31, 0]
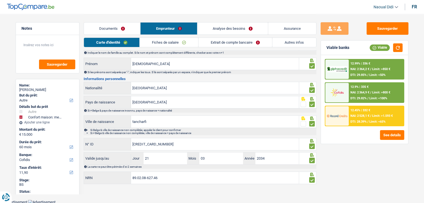
click at [169, 44] on link "Fiches de salaire" at bounding box center [169, 42] width 58 height 9
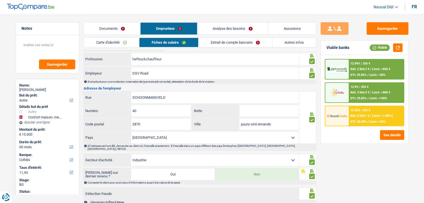
scroll to position [519, 0]
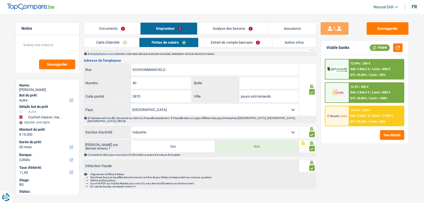
click at [116, 28] on link "Documents" at bounding box center [112, 29] width 57 height 12
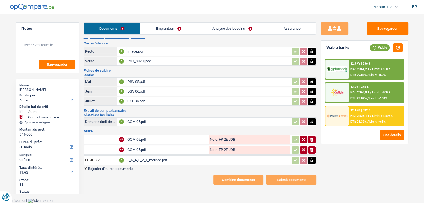
scroll to position [4, 0]
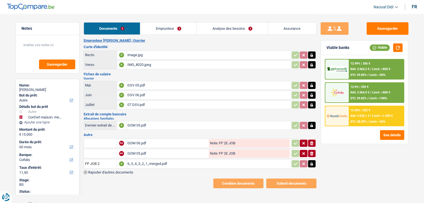
click at [145, 160] on div "6_5_4_3_2_1_merged.pdf" at bounding box center [208, 164] width 162 height 8
click at [311, 161] on icon "button" at bounding box center [311, 164] width 4 height 6
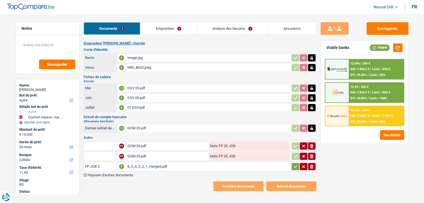
scroll to position [0, 0]
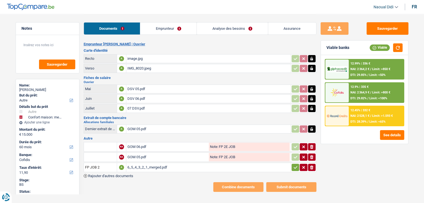
click at [180, 25] on link "Emprunteur" at bounding box center [168, 29] width 56 height 12
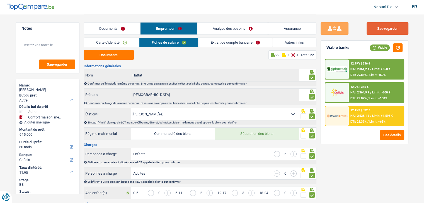
click at [372, 28] on button "Sauvegarder" at bounding box center [387, 28] width 42 height 13
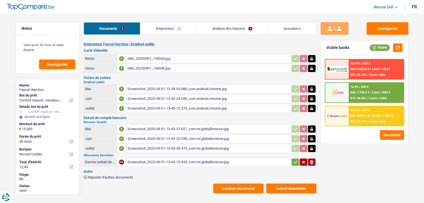
select select "household"
select select "36"
select select "record credits"
click at [168, 28] on link "Emprunteur" at bounding box center [168, 29] width 56 height 12
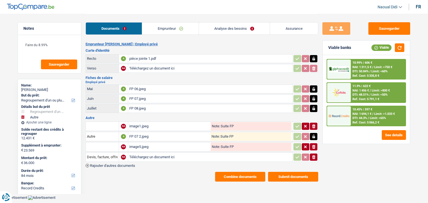
select select "refinancing"
select select "other"
select select "84"
select select "record credits"
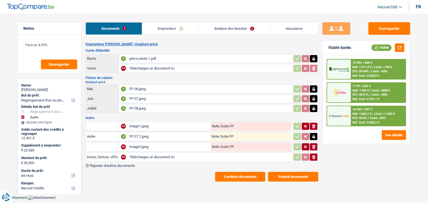
select select "84"
select select "120"
select select "refinancing"
select select "other"
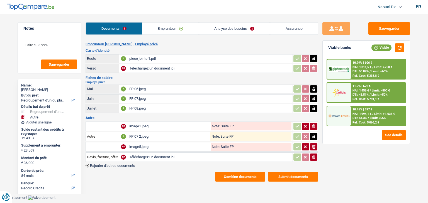
select select "yes"
select select "84"
click at [228, 30] on link "Analyse des besoins" at bounding box center [234, 29] width 71 height 12
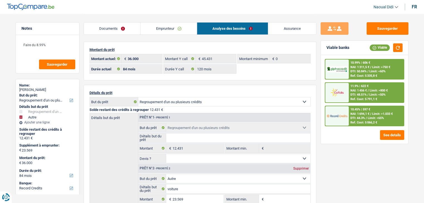
click at [166, 28] on link "Emprunteur" at bounding box center [168, 29] width 56 height 12
